Goal: Task Accomplishment & Management: Use online tool/utility

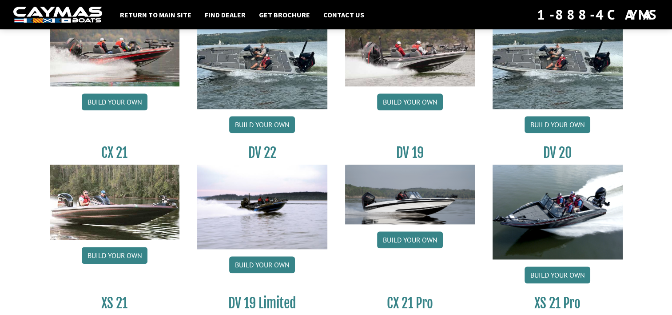
scroll to position [981, 0]
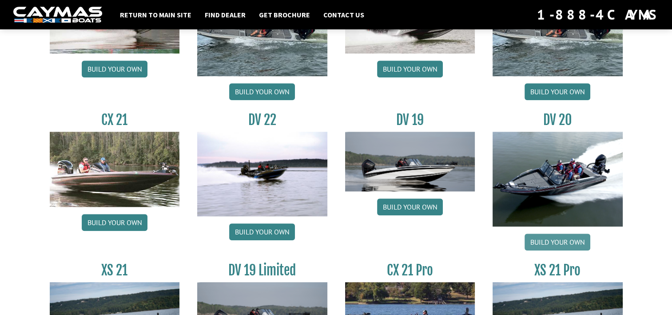
click at [553, 248] on link "Build your own" at bounding box center [558, 241] width 66 height 17
click at [262, 232] on link "Build your own" at bounding box center [262, 231] width 66 height 17
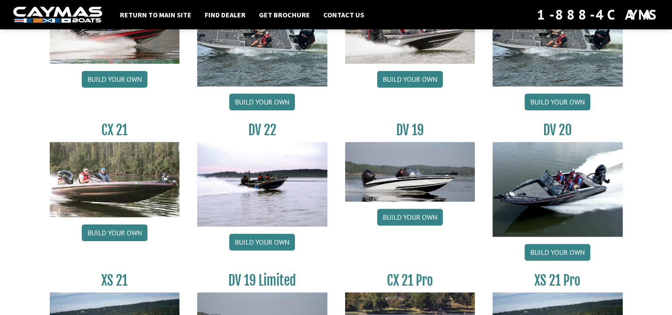
scroll to position [969, 0]
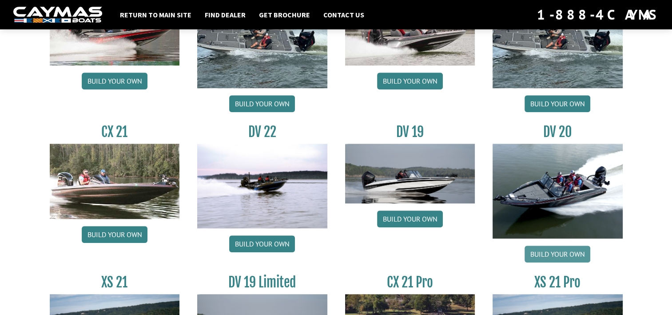
click at [548, 248] on link "Build your own" at bounding box center [558, 253] width 66 height 17
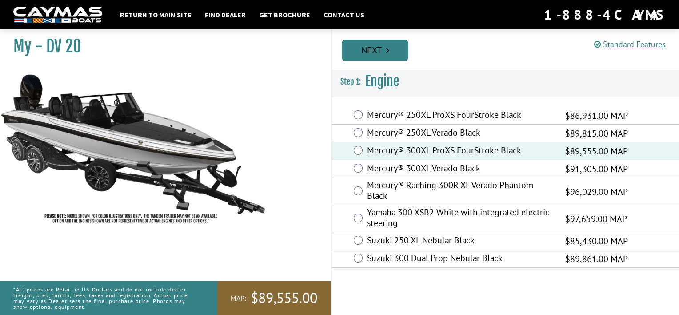
click at [374, 53] on link "Next" at bounding box center [375, 50] width 67 height 21
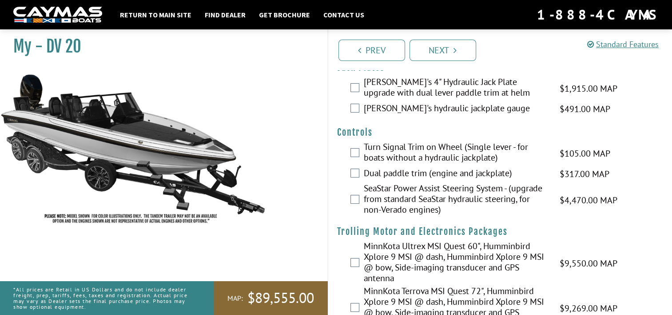
scroll to position [17, 0]
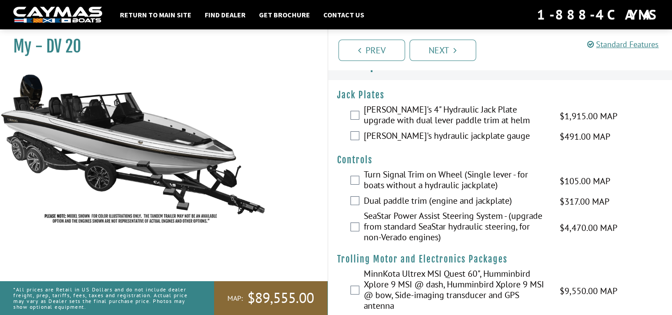
click at [397, 113] on label "Bob's 4" Hydraulic Jack Plate upgrade with dual lever paddle trim at helm" at bounding box center [456, 116] width 185 height 24
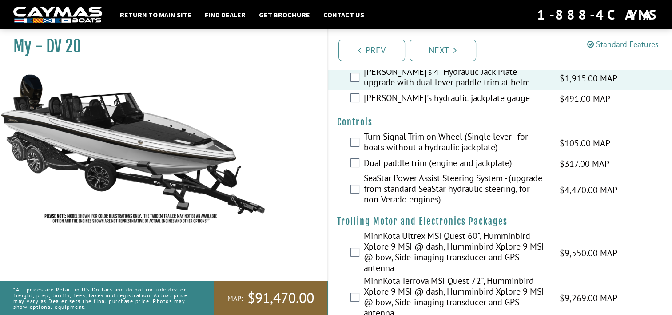
scroll to position [58, 0]
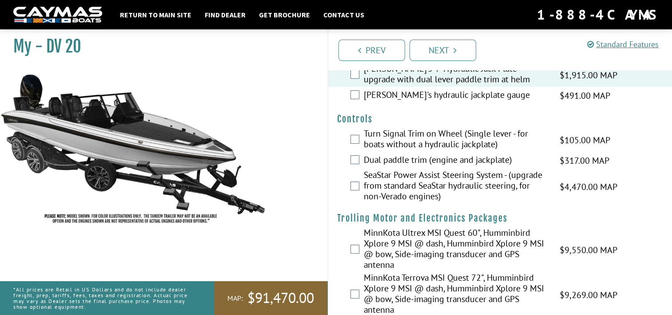
click at [432, 93] on label "Bob's hydraulic jackplate gauge" at bounding box center [456, 95] width 185 height 13
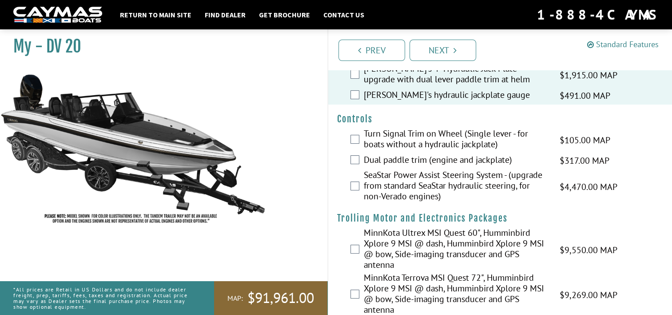
click at [639, 46] on link "Standard Features" at bounding box center [624, 44] width 72 height 10
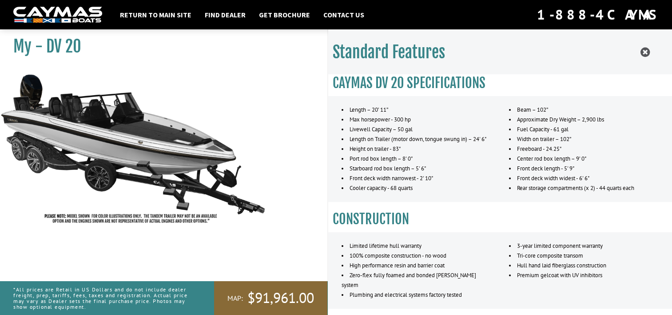
scroll to position [0, 0]
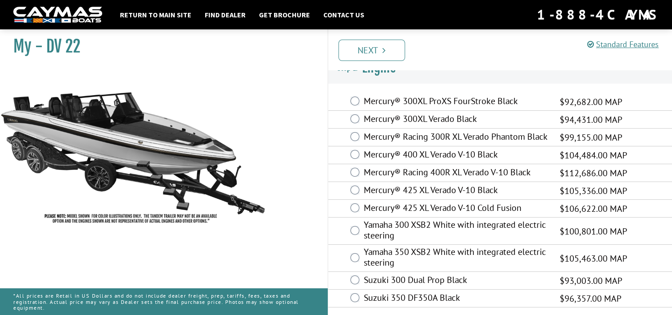
scroll to position [23, 0]
click at [406, 153] on label "Mercury® 400 XL Verado V-10 Black" at bounding box center [456, 155] width 185 height 13
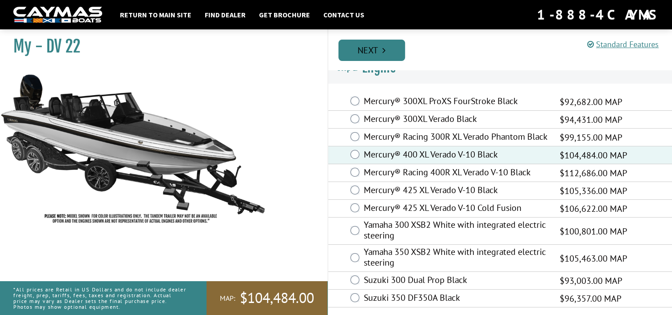
click at [384, 50] on icon "Pagination" at bounding box center [384, 50] width 3 height 9
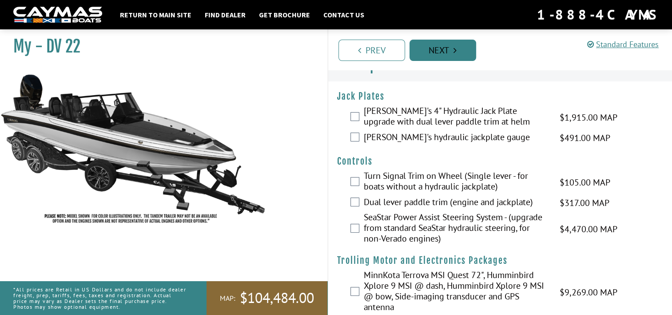
scroll to position [0, 0]
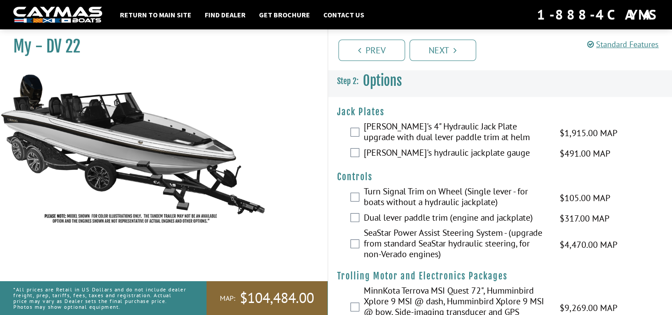
click at [440, 129] on label "Bob's 4" Hydraulic Jack Plate upgrade with dual lever paddle trim at helm" at bounding box center [456, 133] width 185 height 24
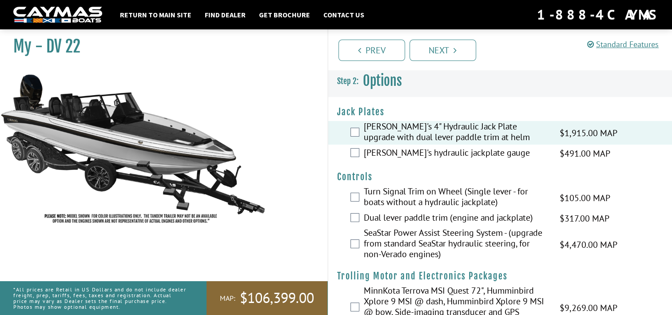
click at [430, 153] on label "Bob's hydraulic jackplate gauge" at bounding box center [456, 153] width 185 height 13
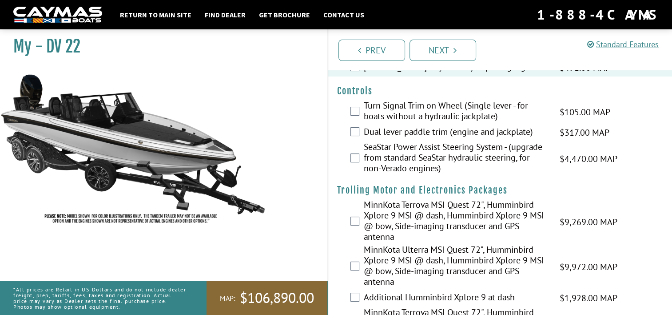
scroll to position [96, 0]
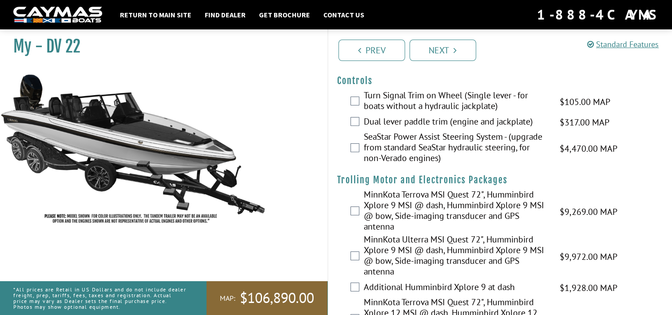
click at [425, 94] on label "Turn Signal Trim on Wheel (Single lever - for boats without a hydraulic jackpla…" at bounding box center [456, 102] width 185 height 24
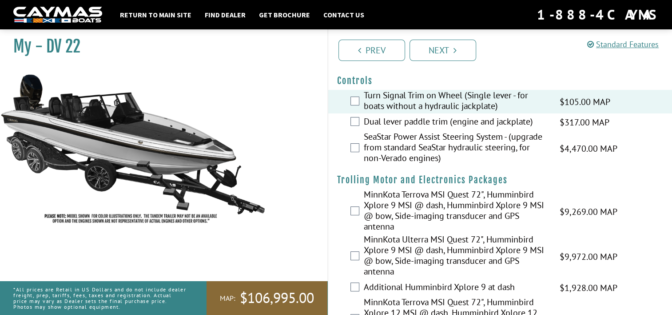
click at [410, 123] on label "Dual lever paddle trim (engine and jackplate)" at bounding box center [456, 122] width 185 height 13
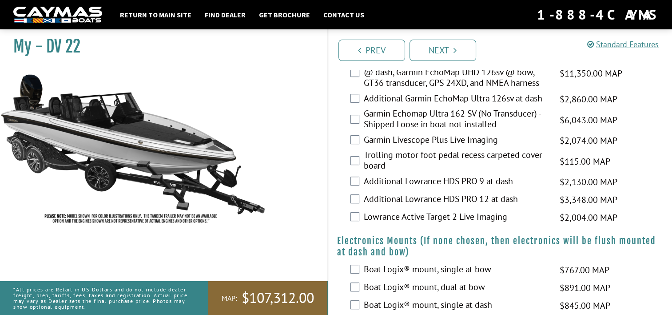
scroll to position [509, 0]
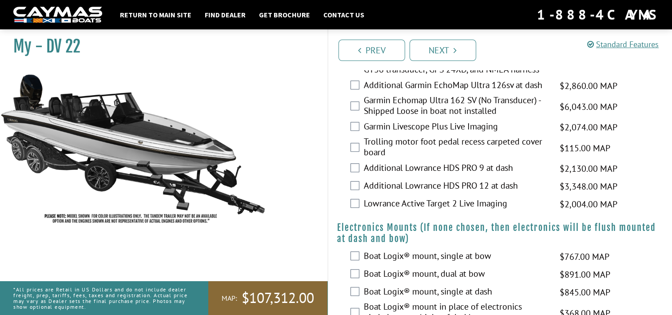
click at [400, 193] on label "Additional Lowrance HDS PRO 12 at dash" at bounding box center [456, 186] width 185 height 13
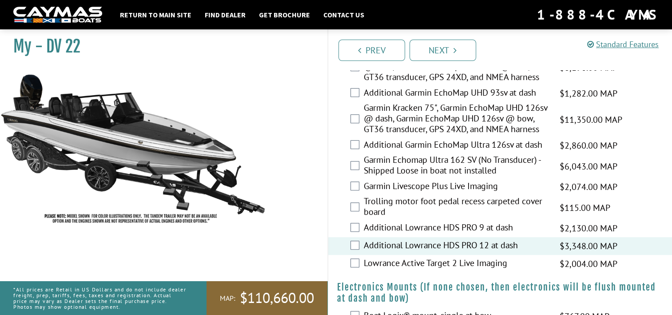
scroll to position [410, 0]
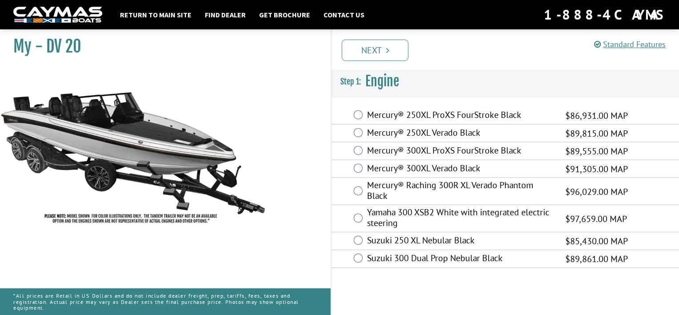
click at [438, 153] on label "Mercury® 300XL ProXS FourStroke Black" at bounding box center [460, 151] width 187 height 13
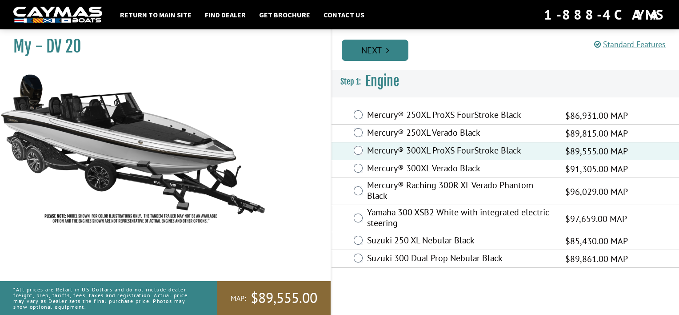
click at [386, 45] on link "Next" at bounding box center [375, 50] width 67 height 21
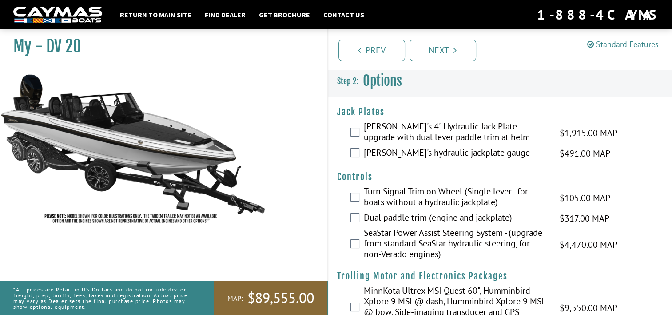
click at [420, 130] on label "Bob's 4" Hydraulic Jack Plate upgrade with dual lever paddle trim at helm" at bounding box center [456, 133] width 185 height 24
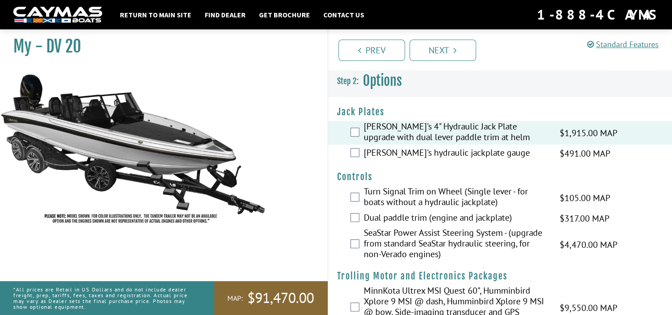
click at [413, 151] on label "Bob's hydraulic jackplate gauge" at bounding box center [456, 153] width 185 height 13
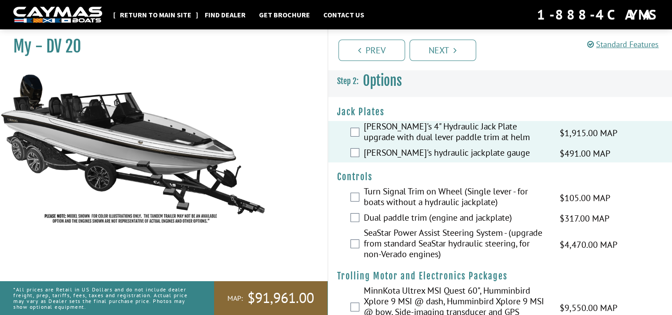
click at [137, 14] on link "Return to main site" at bounding box center [156, 15] width 80 height 12
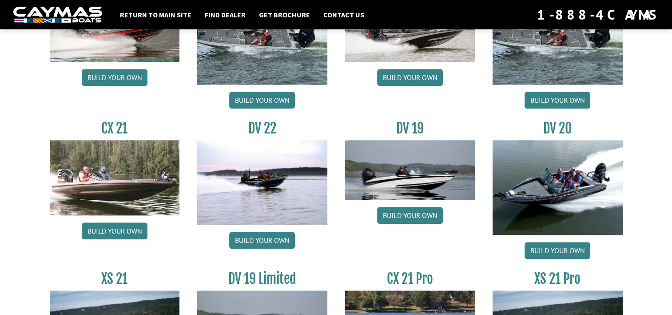
scroll to position [1011, 0]
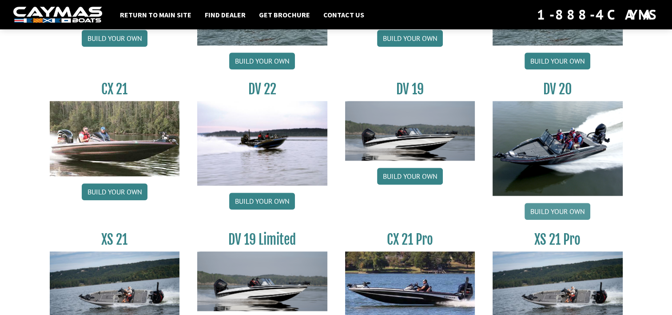
click at [553, 209] on link "Build your own" at bounding box center [558, 211] width 66 height 17
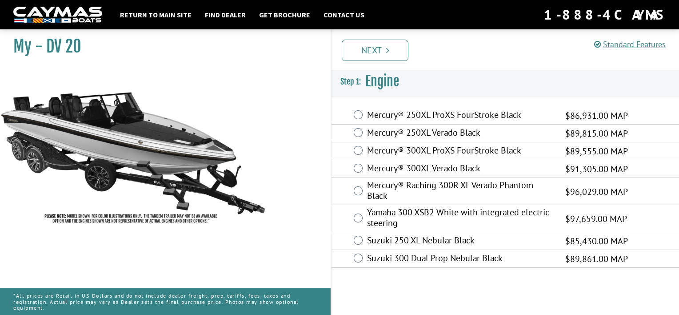
click at [393, 149] on label "Mercury® 300XL ProXS FourStroke Black" at bounding box center [460, 151] width 187 height 13
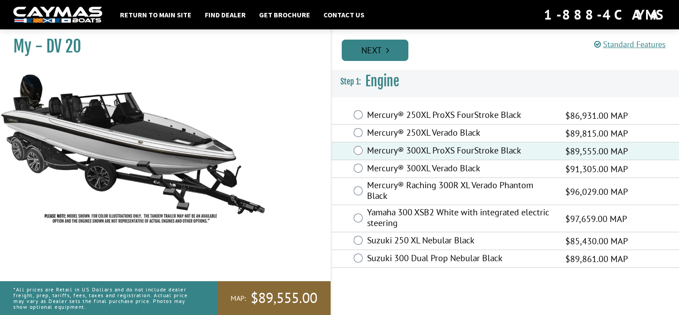
click at [391, 41] on link "Next" at bounding box center [375, 50] width 67 height 21
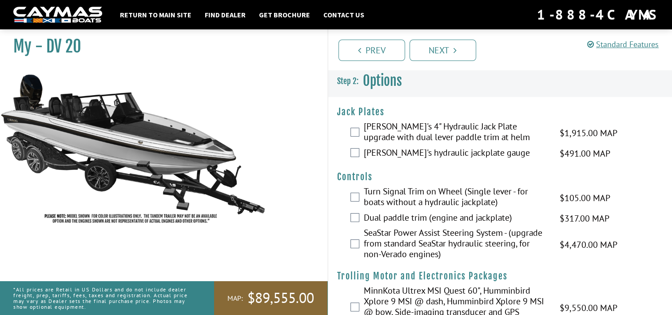
click at [416, 128] on label "[PERSON_NAME]'s 4" Hydraulic Jack Plate upgrade with dual lever paddle trim at …" at bounding box center [456, 133] width 185 height 24
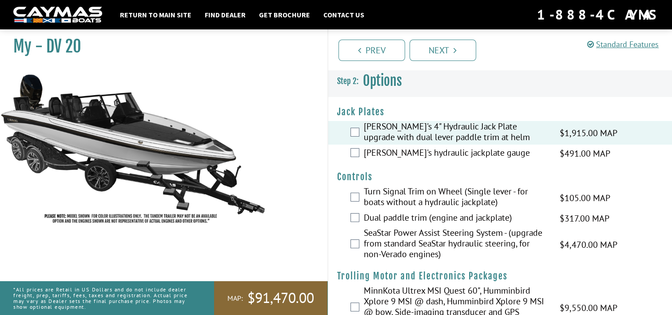
click at [406, 148] on label "[PERSON_NAME]'s hydraulic jackplate gauge" at bounding box center [456, 153] width 185 height 13
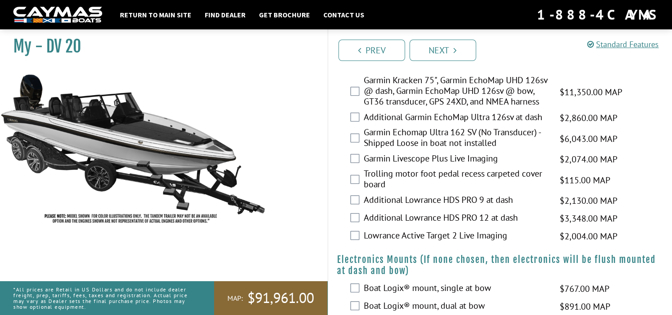
scroll to position [574, 0]
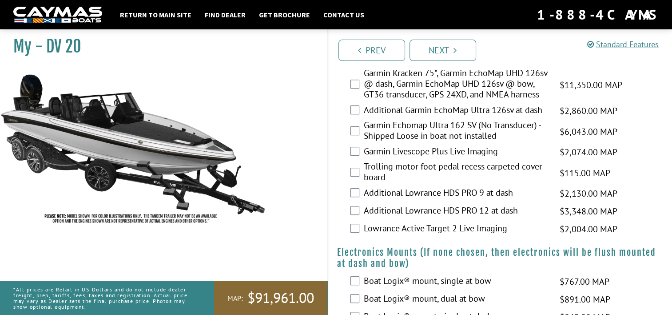
click at [448, 218] on label "Additional Lowrance HDS PRO 12 at dash" at bounding box center [456, 211] width 185 height 13
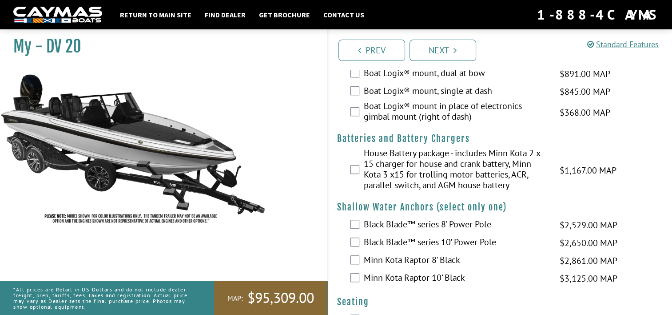
scroll to position [820, 0]
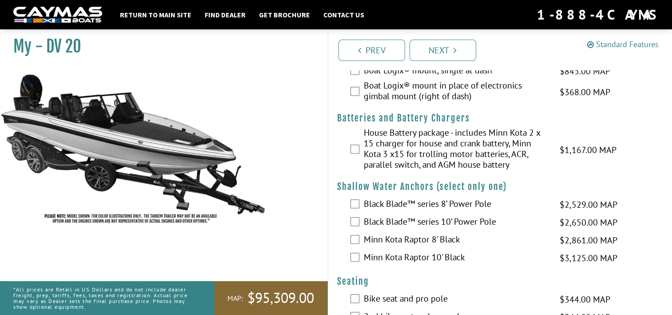
click at [597, 41] on link "Standard Features" at bounding box center [624, 44] width 72 height 10
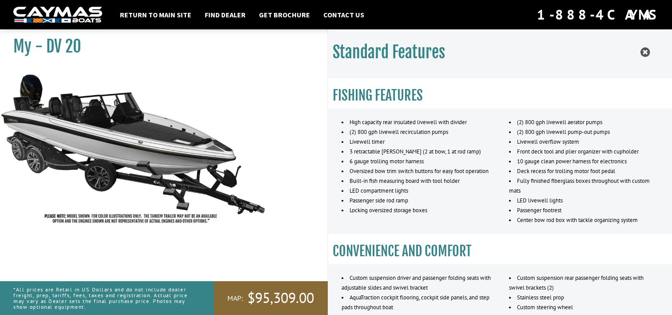
scroll to position [0, 0]
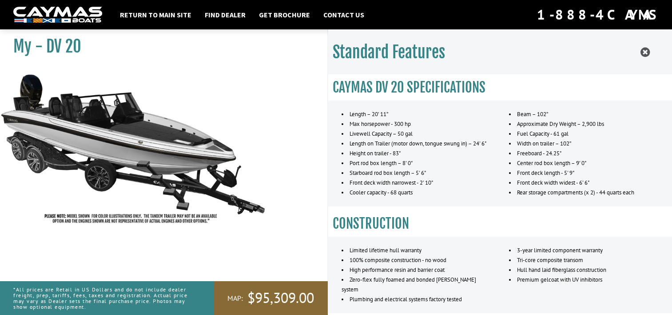
click at [172, 138] on img at bounding box center [133, 149] width 267 height 162
click at [644, 52] on icon at bounding box center [645, 52] width 9 height 11
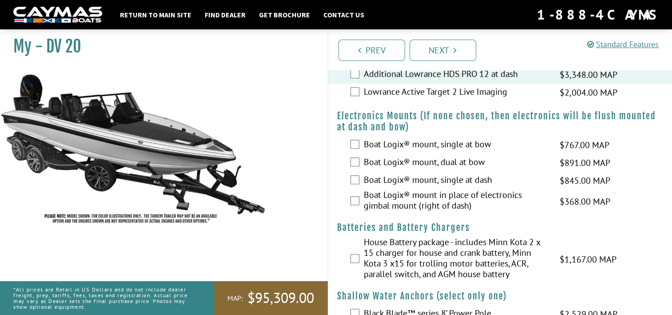
scroll to position [714, 0]
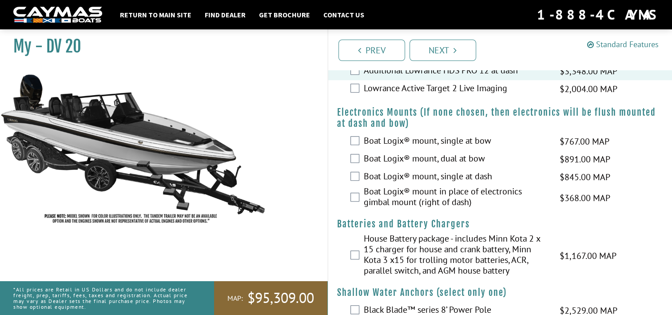
click at [603, 43] on link "Standard Features" at bounding box center [624, 44] width 72 height 10
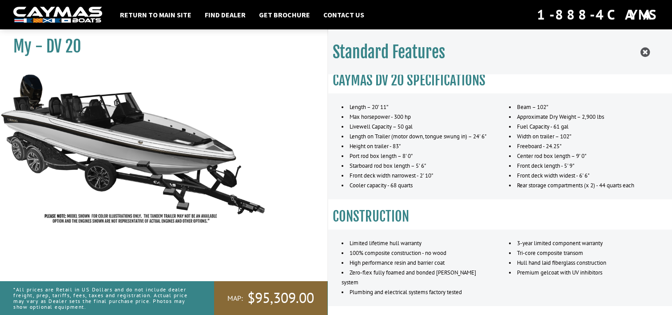
scroll to position [0, 0]
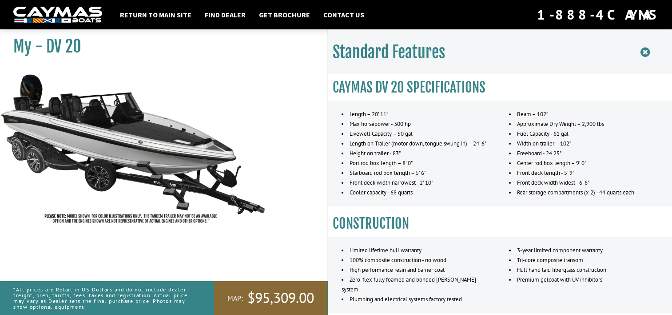
click at [644, 48] on icon at bounding box center [645, 52] width 9 height 11
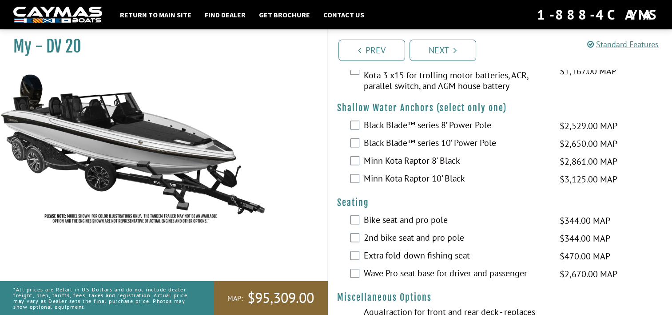
scroll to position [902, 0]
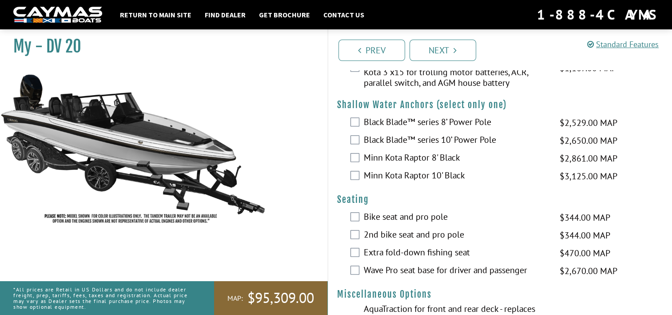
click at [452, 128] on label "Black Blade™ series 8’ Power Pole" at bounding box center [456, 122] width 185 height 13
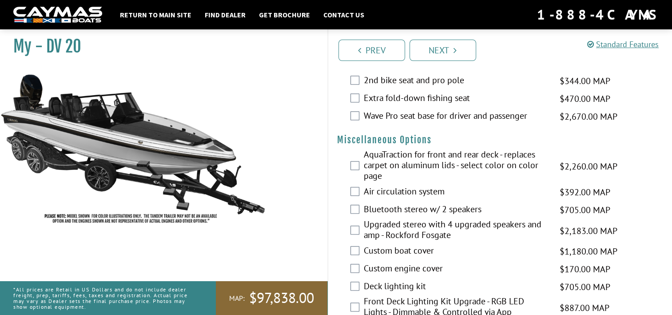
scroll to position [1059, 0]
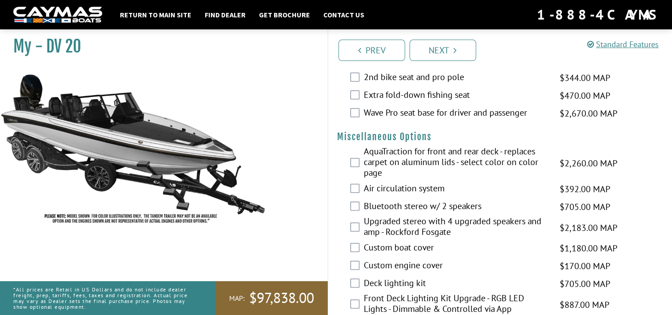
click at [502, 120] on label "Wave Pro seat base for driver and passenger" at bounding box center [456, 113] width 185 height 13
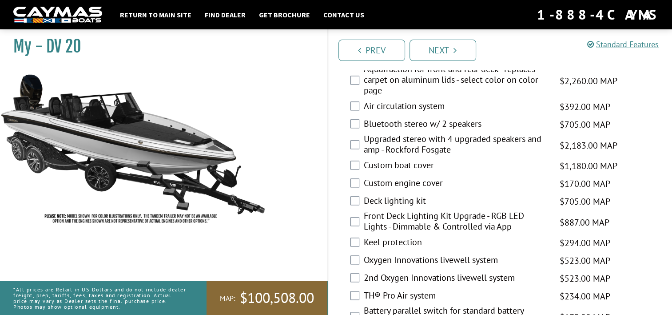
scroll to position [1124, 0]
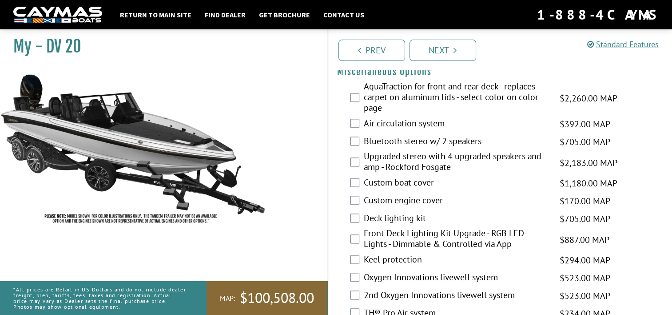
click at [374, 147] on label "Bluetooth stereo w/ 2 speakers" at bounding box center [456, 142] width 185 height 13
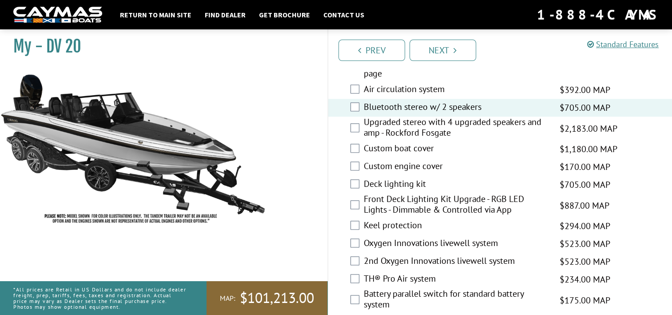
scroll to position [1169, 0]
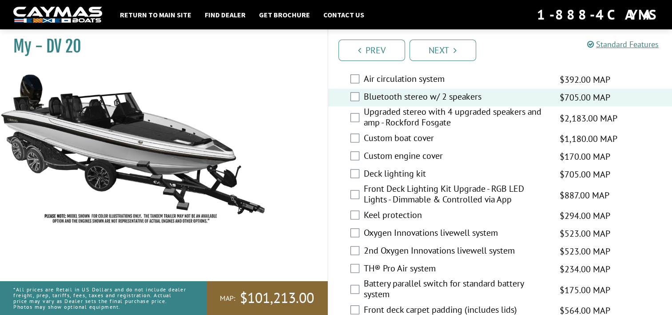
click at [409, 144] on label "Custom boat cover" at bounding box center [456, 138] width 185 height 13
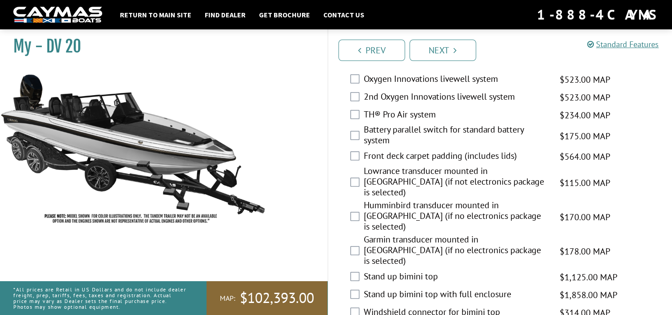
scroll to position [1333, 0]
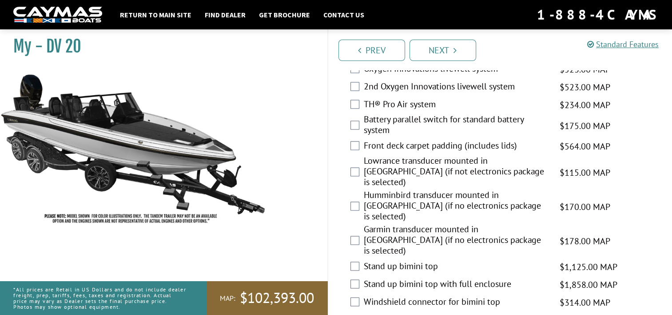
click at [421, 182] on label "Lowrance transducer mounted in [GEOGRAPHIC_DATA] (if not electronics package is…" at bounding box center [456, 172] width 185 height 34
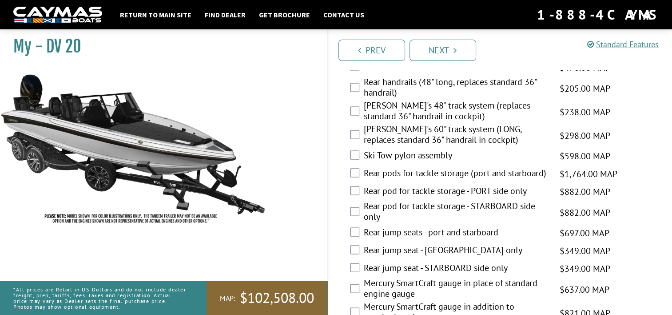
scroll to position [1633, 0]
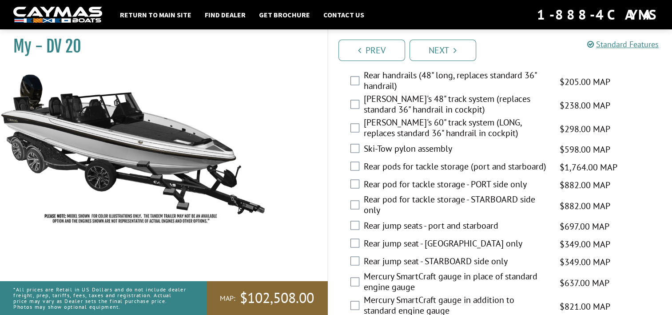
click at [459, 160] on label "Rear pods for tackle storage (port and starboard)" at bounding box center [456, 166] width 185 height 13
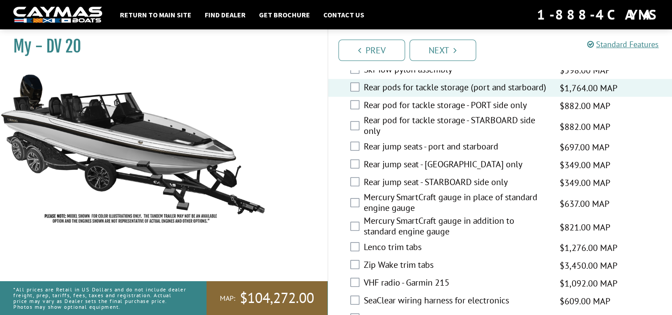
scroll to position [1722, 0]
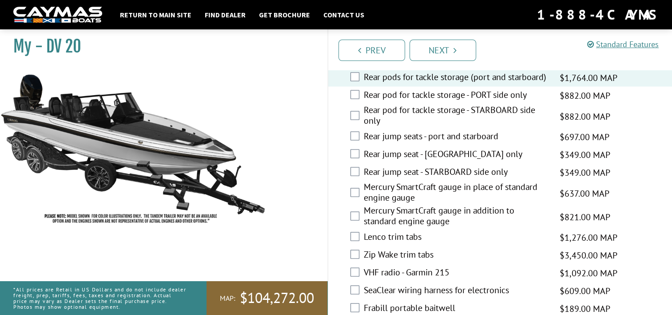
click at [428, 181] on label "Mercury SmartCraft gauge in place of standard engine gauge" at bounding box center [456, 193] width 185 height 24
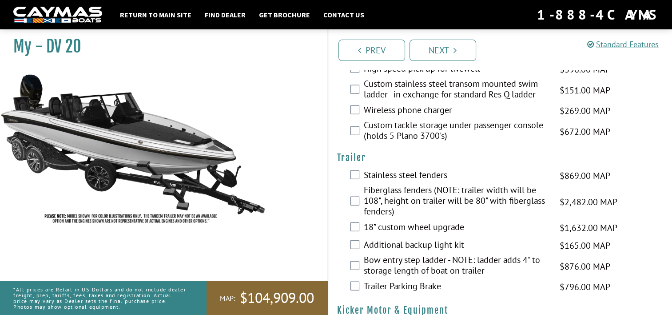
scroll to position [2119, 0]
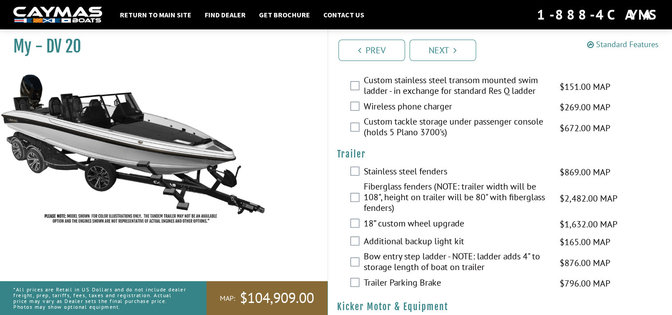
click at [593, 47] on icon at bounding box center [591, 44] width 7 height 8
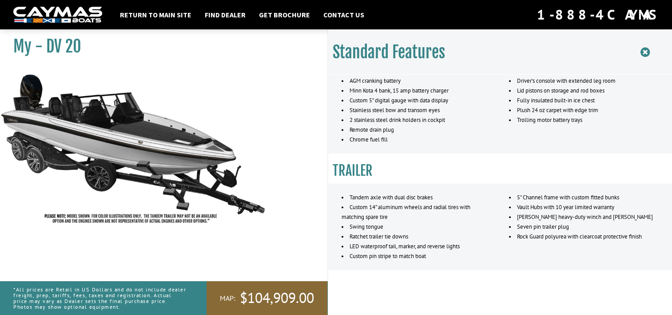
click at [648, 52] on icon at bounding box center [645, 52] width 9 height 11
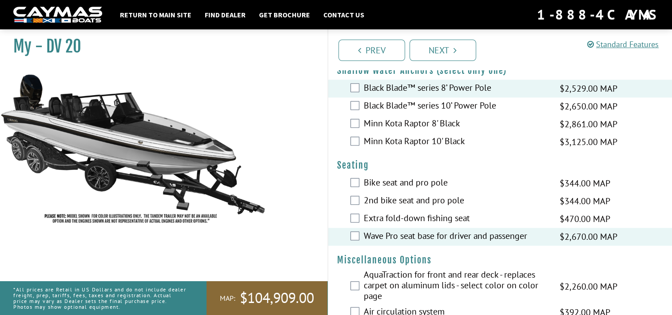
scroll to position [905, 0]
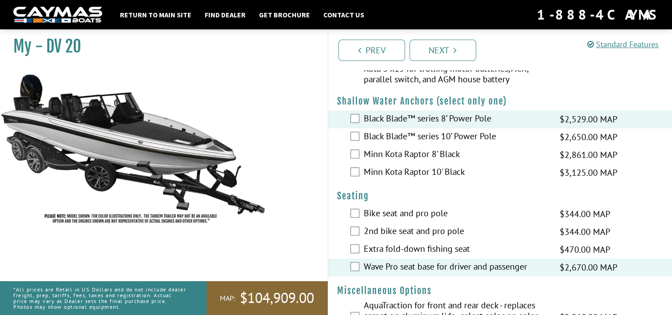
click at [600, 49] on div "Standard Features" at bounding box center [627, 44] width 78 height 17
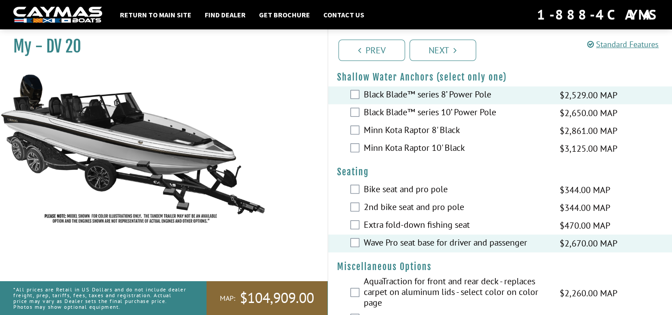
scroll to position [936, 0]
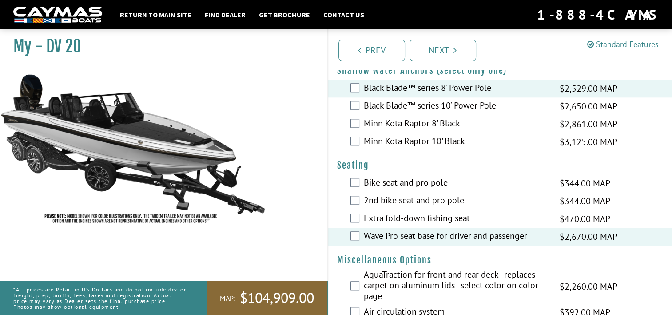
click at [416, 95] on label "Black Blade™ series 8’ Power Pole" at bounding box center [456, 88] width 185 height 13
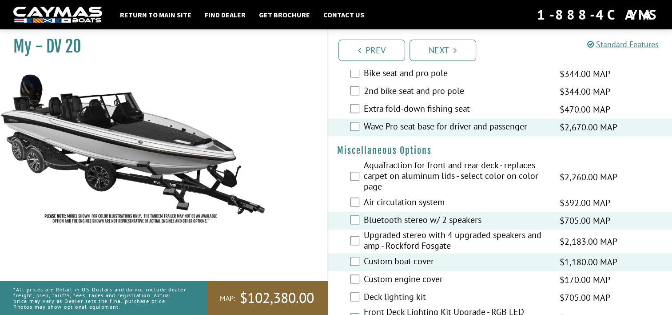
scroll to position [1049, 0]
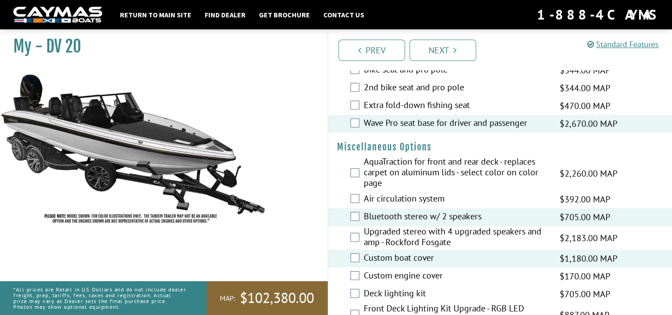
click at [448, 130] on label "Wave Pro seat base for driver and passenger" at bounding box center [456, 123] width 185 height 13
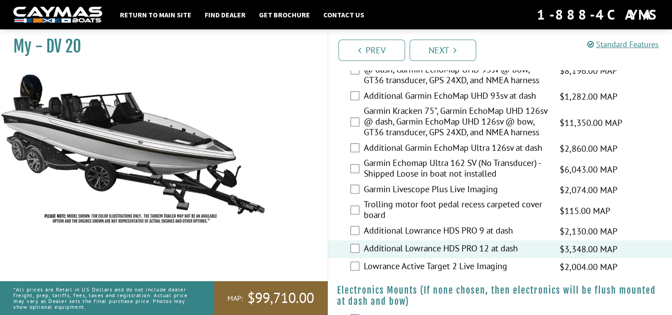
scroll to position [553, 0]
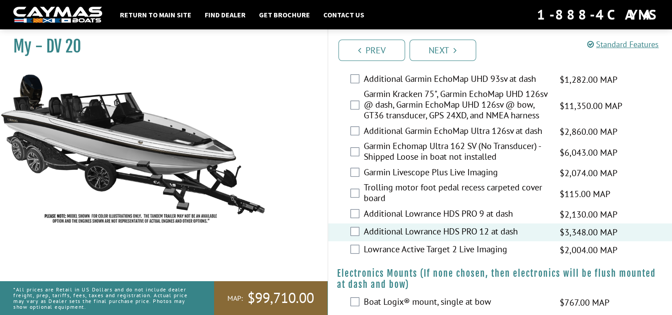
click at [448, 239] on label "Additional Lowrance HDS PRO 12 at dash" at bounding box center [456, 232] width 185 height 13
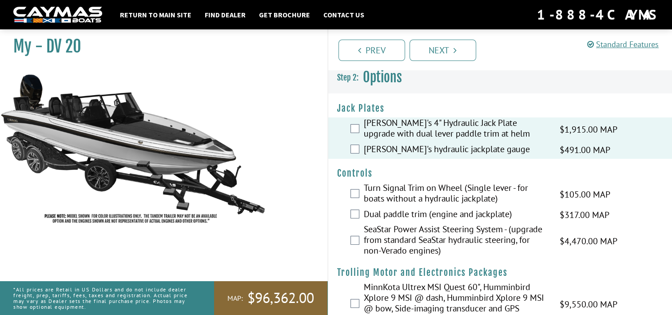
scroll to position [0, 0]
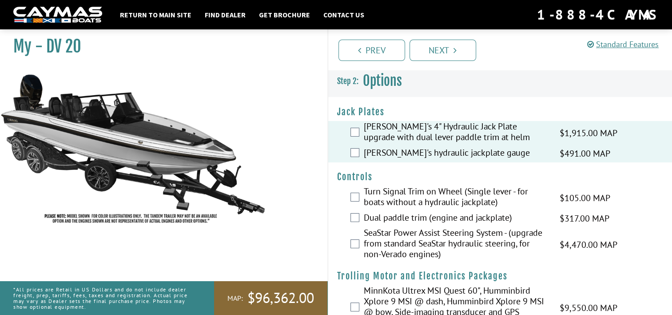
click at [670, 22] on div "Return to main site Find Dealer Get Brochure Contact Us 1-888-4CAYMAS" at bounding box center [336, 15] width 672 height 20
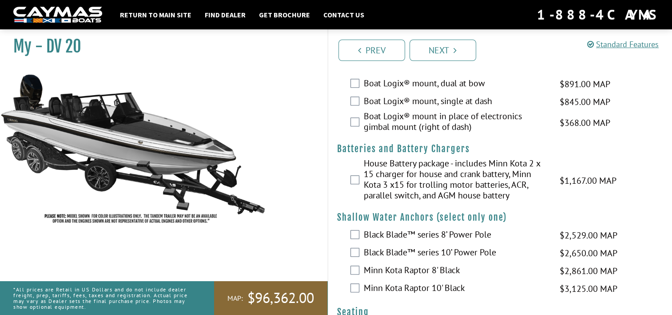
scroll to position [800, 0]
